Goal: Transaction & Acquisition: Subscribe to service/newsletter

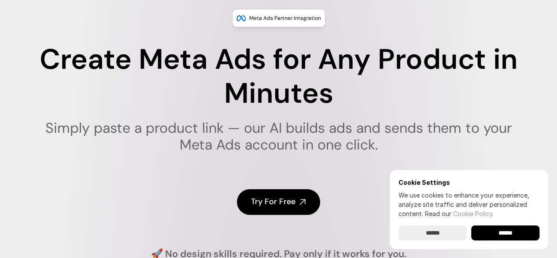
scroll to position [71, 0]
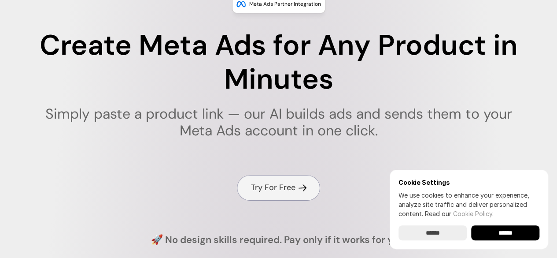
click at [288, 182] on link "Try For Free" at bounding box center [278, 187] width 83 height 25
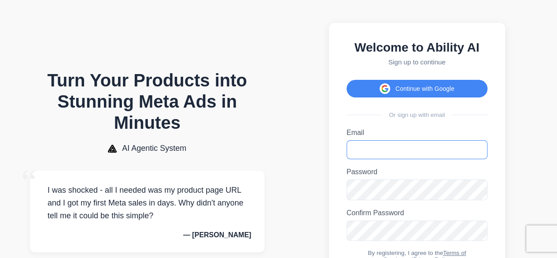
click at [364, 148] on input "Email" at bounding box center [417, 149] width 141 height 19
type input "**********"
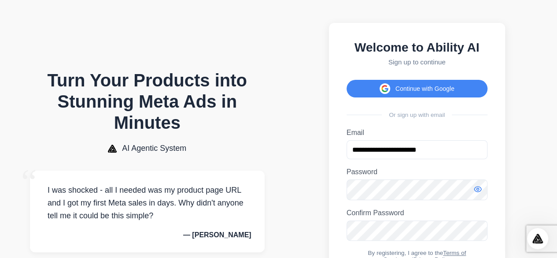
click at [478, 193] on icon "Toggle password visibility" at bounding box center [478, 189] width 9 height 9
click at [479, 233] on icon "Toggle password visibility" at bounding box center [478, 229] width 7 height 5
click at [479, 193] on icon "Toggle password visibility" at bounding box center [478, 189] width 7 height 7
click at [477, 234] on icon "Toggle password visibility" at bounding box center [478, 230] width 9 height 9
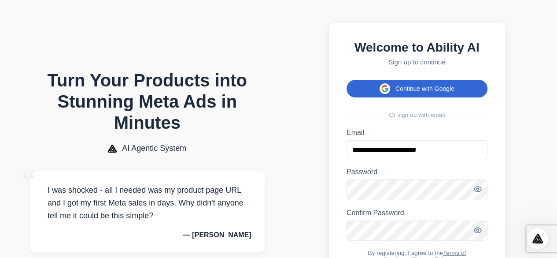
click at [459, 88] on button "Continue with Google" at bounding box center [417, 89] width 141 height 18
